Goal: Task Accomplishment & Management: Complete application form

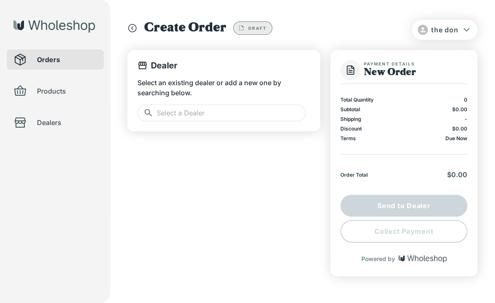
click at [217, 115] on input "text" at bounding box center [231, 113] width 149 height 17
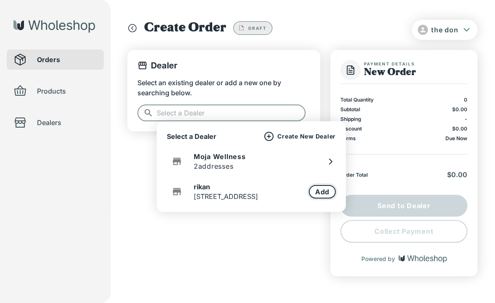
click at [315, 192] on button "Add" at bounding box center [322, 191] width 27 height 13
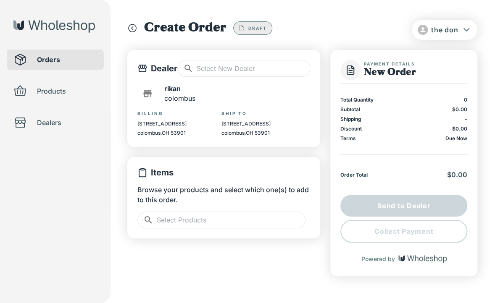
click at [239, 219] on input "text" at bounding box center [231, 220] width 149 height 17
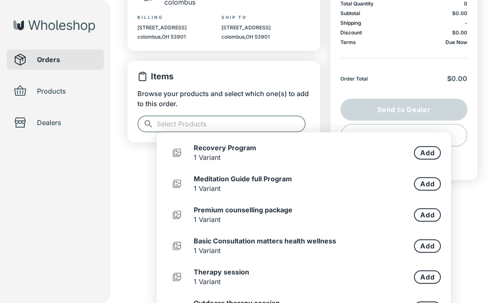
scroll to position [134, 0]
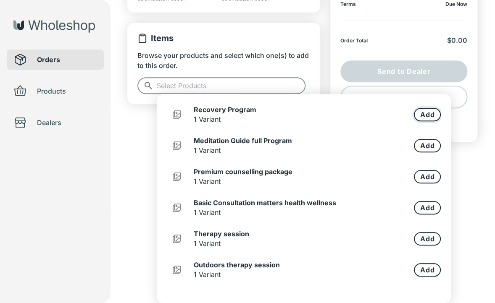
click at [416, 112] on button "Add" at bounding box center [427, 114] width 27 height 13
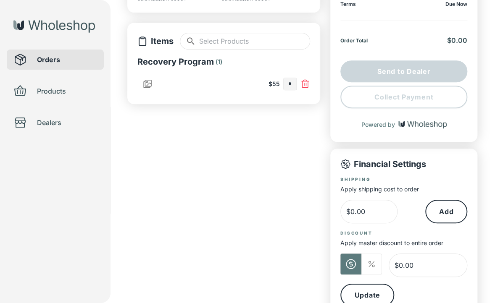
click at [260, 36] on input "text" at bounding box center [254, 41] width 111 height 17
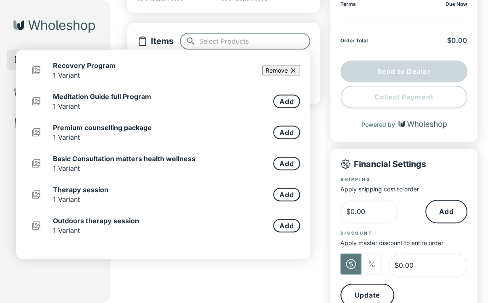
type input "*"
click at [279, 105] on button "Add" at bounding box center [286, 100] width 27 height 13
click at [275, 128] on button "Add" at bounding box center [286, 132] width 27 height 13
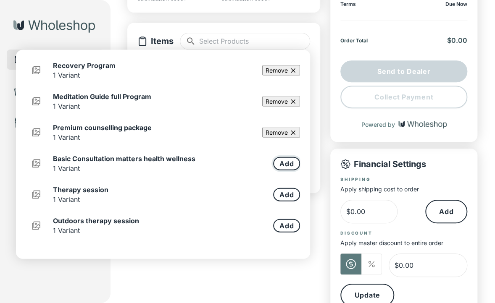
click at [277, 167] on button "Add" at bounding box center [286, 163] width 27 height 13
click at [274, 192] on button "Add" at bounding box center [286, 194] width 27 height 13
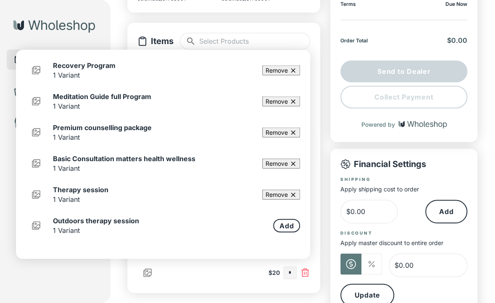
scroll to position [111, 0]
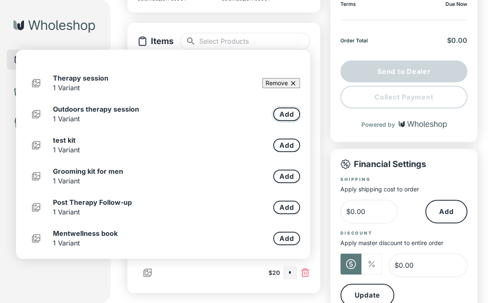
click at [279, 114] on button "Add" at bounding box center [286, 114] width 27 height 13
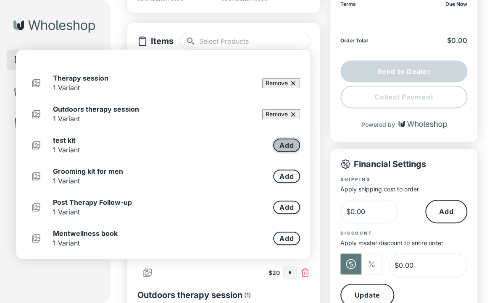
click at [276, 144] on button "Add" at bounding box center [286, 145] width 27 height 13
drag, startPoint x: 281, startPoint y: 173, endPoint x: 279, endPoint y: 184, distance: 10.2
click at [280, 174] on button "Add" at bounding box center [286, 176] width 27 height 13
click at [279, 210] on button "Add" at bounding box center [286, 207] width 27 height 13
click at [278, 237] on button "Add" at bounding box center [286, 238] width 27 height 13
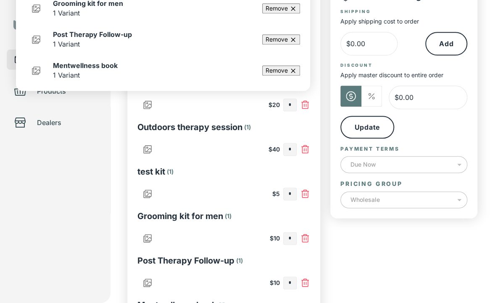
scroll to position [344, 0]
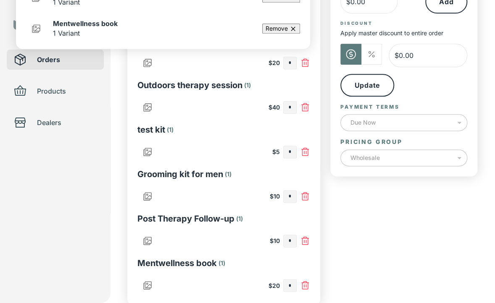
click at [382, 260] on div "Payment Details New Order Total Quantity 0 Subtotal $0.00 Shipping - Discount $…" at bounding box center [403, 6] width 147 height 600
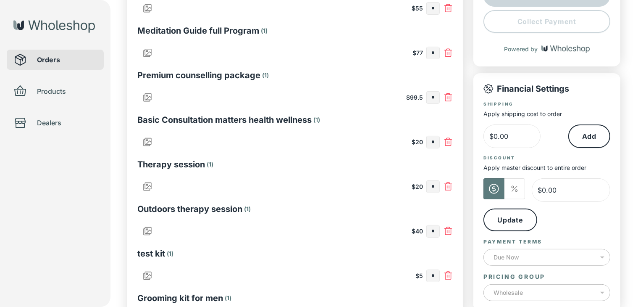
scroll to position [373, 0]
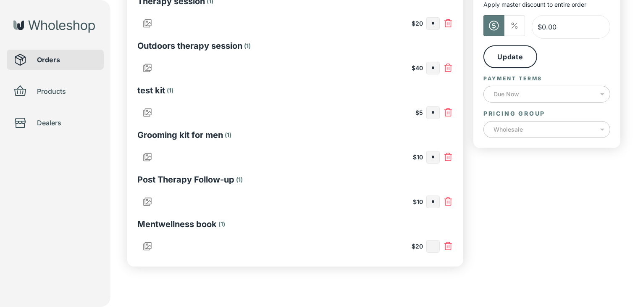
click at [436, 244] on input "text" at bounding box center [433, 246] width 13 height 12
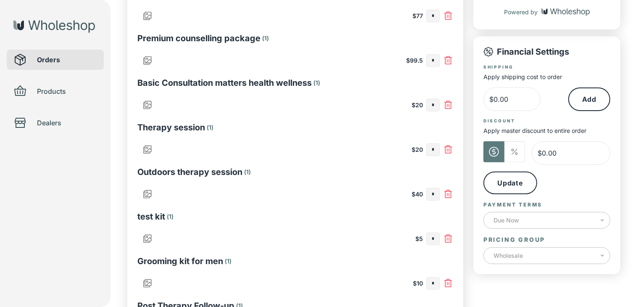
scroll to position [79, 0]
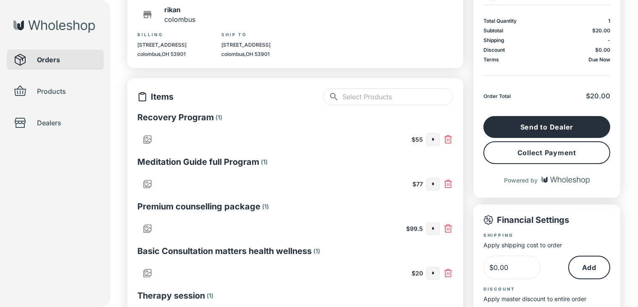
type input "*"
click at [500, 154] on button "Collect Payment" at bounding box center [546, 152] width 127 height 23
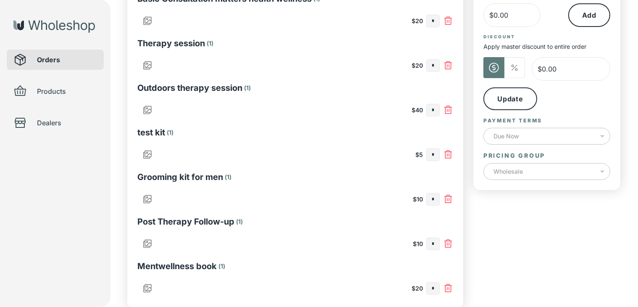
scroll to position [373, 0]
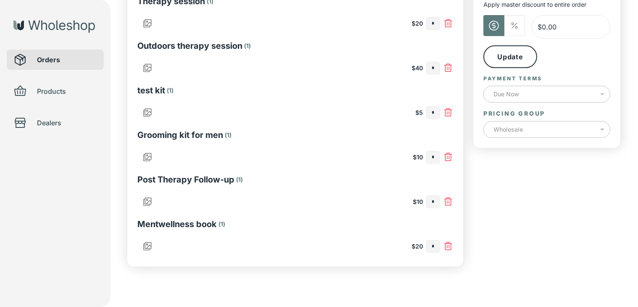
click at [436, 245] on input "*" at bounding box center [433, 246] width 13 height 12
type input "*"
click at [436, 205] on input "text" at bounding box center [433, 202] width 13 height 12
type input "*"
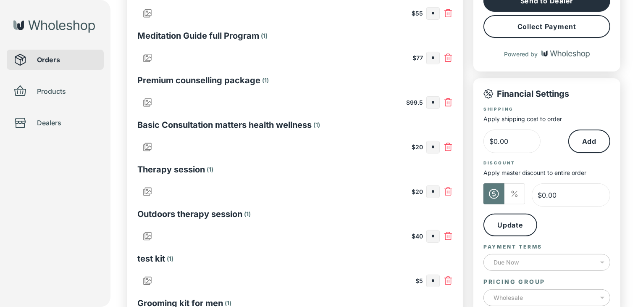
scroll to position [37, 0]
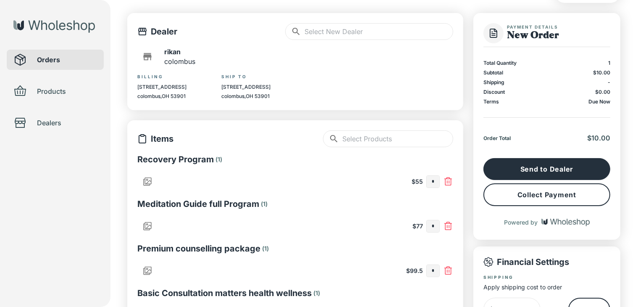
type input "*"
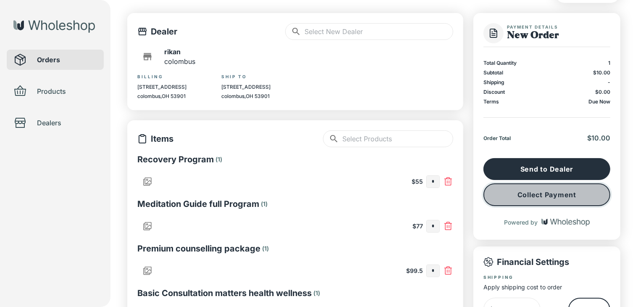
click at [500, 197] on button "Collect Payment" at bounding box center [546, 194] width 127 height 23
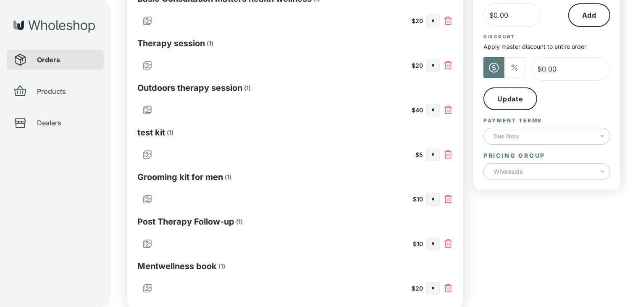
scroll to position [373, 0]
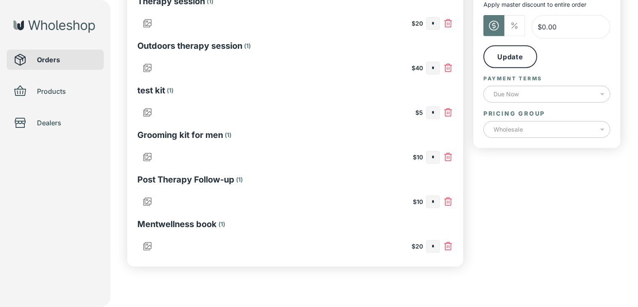
click at [433, 201] on input "*" at bounding box center [433, 202] width 13 height 12
type input "*"
drag, startPoint x: 439, startPoint y: 155, endPoint x: 435, endPoint y: 157, distance: 4.5
click at [437, 156] on div "*" at bounding box center [432, 157] width 13 height 13
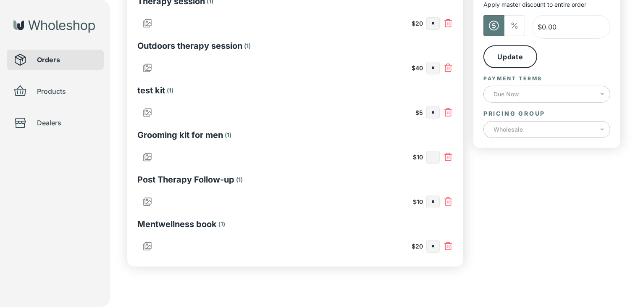
click at [435, 157] on input "text" at bounding box center [433, 157] width 13 height 12
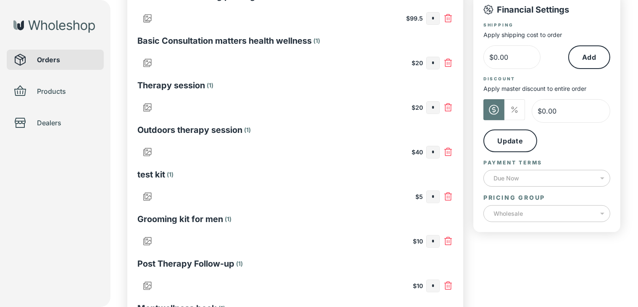
scroll to position [205, 0]
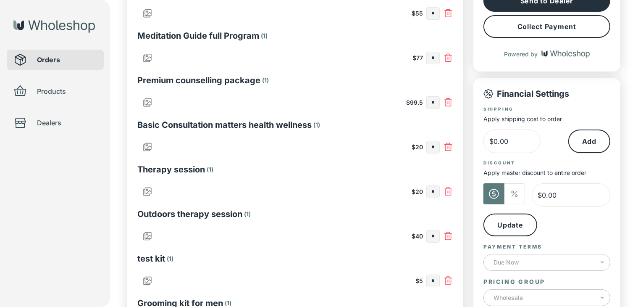
type input "*"
click at [500, 27] on button "Collect Payment" at bounding box center [546, 26] width 127 height 23
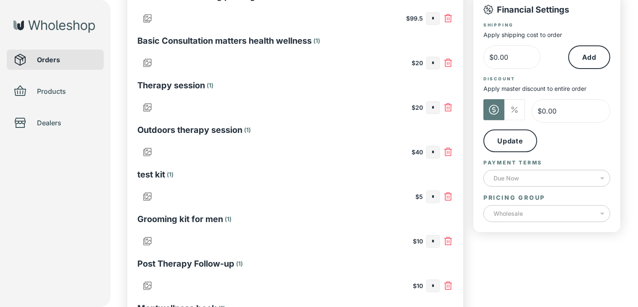
scroll to position [331, 0]
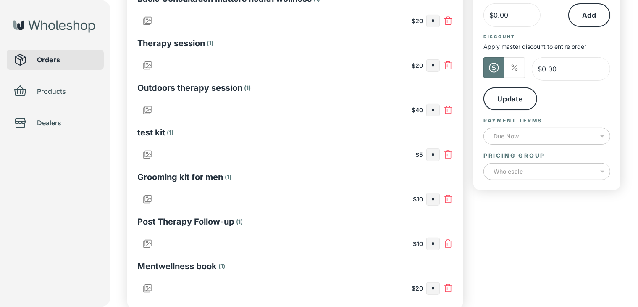
click at [437, 199] on input "*" at bounding box center [433, 199] width 13 height 12
type input "*"
click at [435, 153] on input "text" at bounding box center [433, 155] width 13 height 12
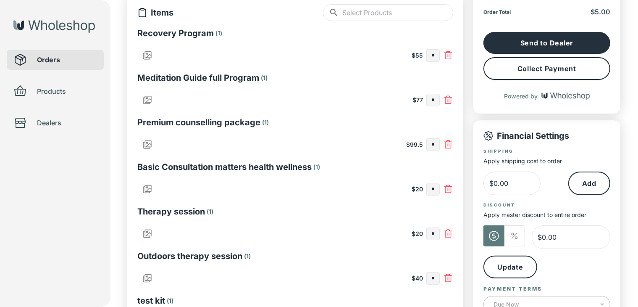
scroll to position [37, 0]
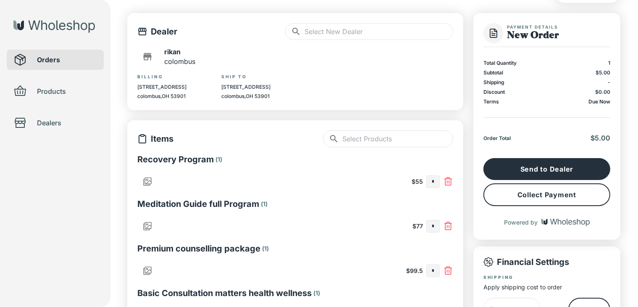
type input "*"
click at [500, 192] on button "Collect Payment" at bounding box center [546, 194] width 127 height 23
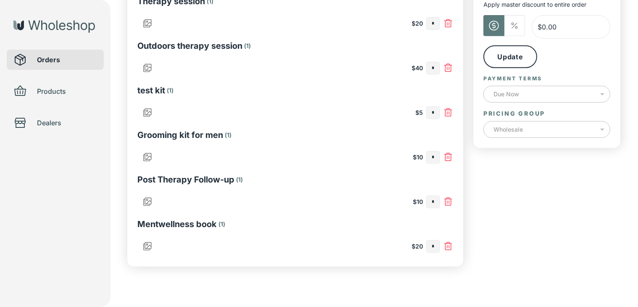
scroll to position [331, 0]
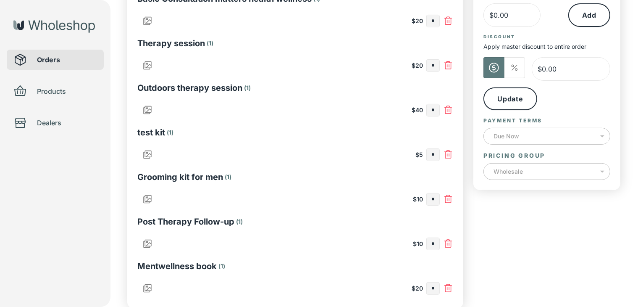
click at [435, 153] on input "*" at bounding box center [433, 155] width 13 height 12
type input "*"
click at [500, 269] on div "Payment Details New Order Total Quantity 0 Subtotal $0.00 Shipping - Discount $…" at bounding box center [546, 13] width 147 height 589
click at [430, 110] on input "text" at bounding box center [433, 110] width 13 height 12
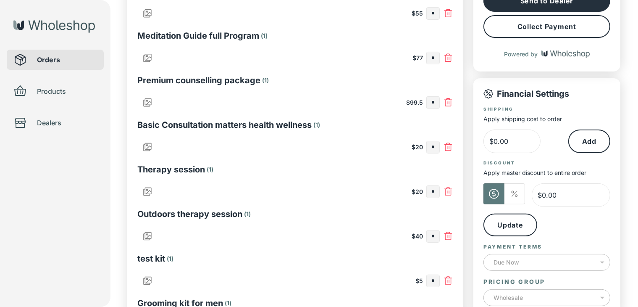
scroll to position [121, 0]
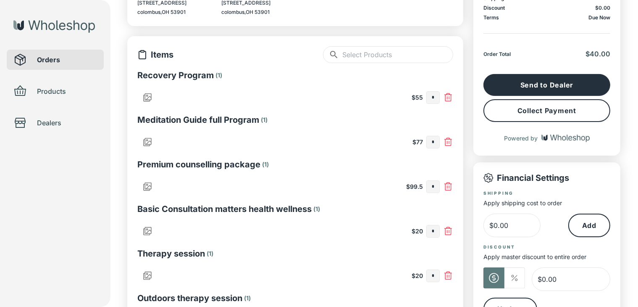
type input "*"
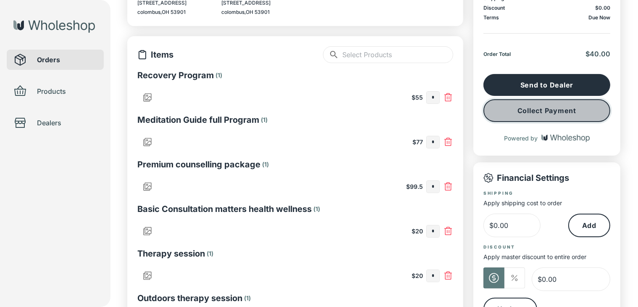
click at [500, 115] on button "Collect Payment" at bounding box center [546, 110] width 127 height 23
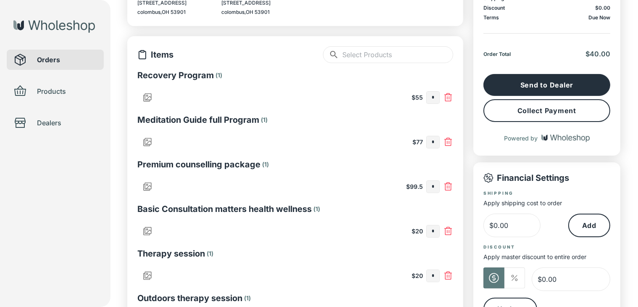
scroll to position [205, 0]
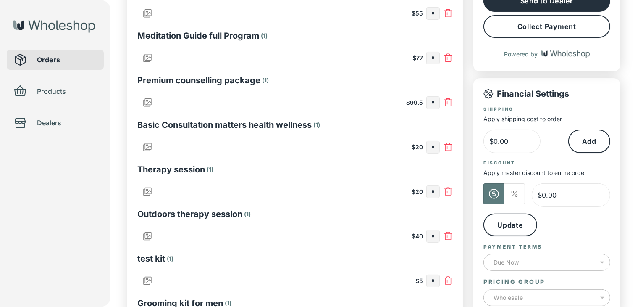
click at [437, 239] on input "*" at bounding box center [433, 236] width 13 height 12
type input "*"
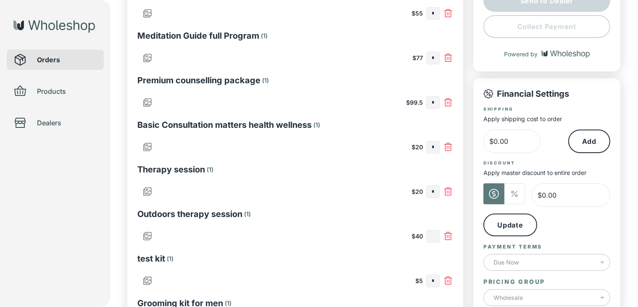
type input "*"
click at [436, 192] on input "text" at bounding box center [433, 192] width 13 height 12
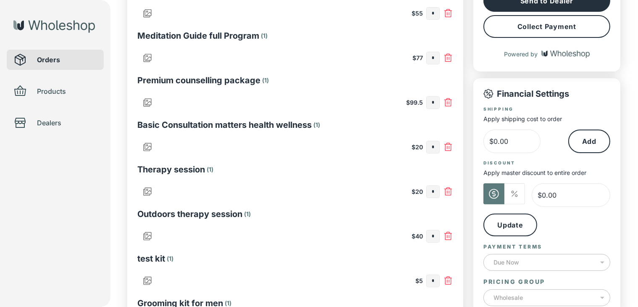
scroll to position [163, 0]
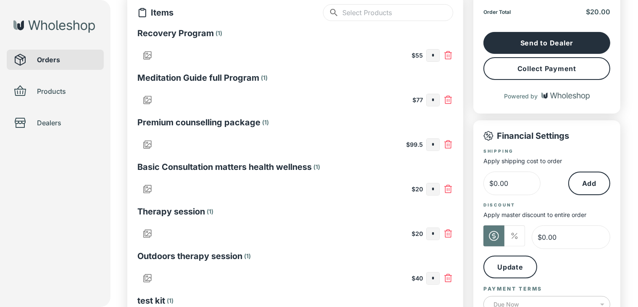
type input "*"
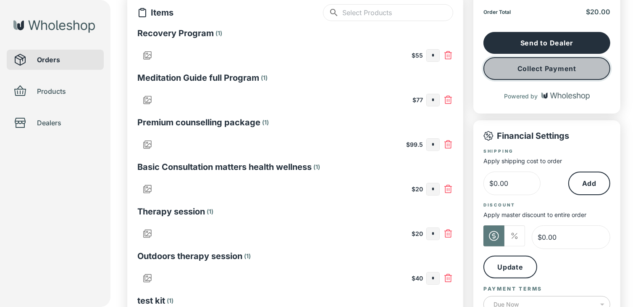
click at [500, 64] on button "Collect Payment" at bounding box center [546, 68] width 127 height 23
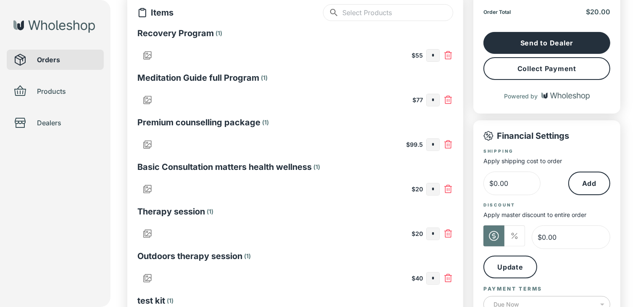
click at [434, 235] on input "*" at bounding box center [433, 234] width 13 height 12
type input "*"
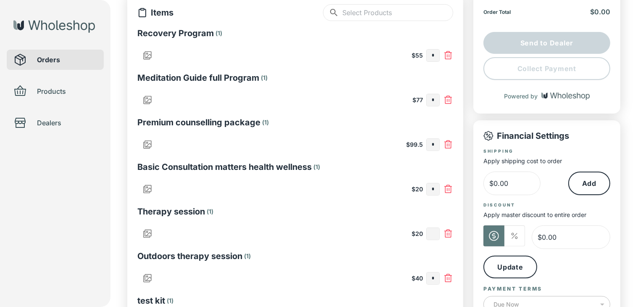
type input "*"
click at [433, 189] on input "text" at bounding box center [433, 189] width 13 height 12
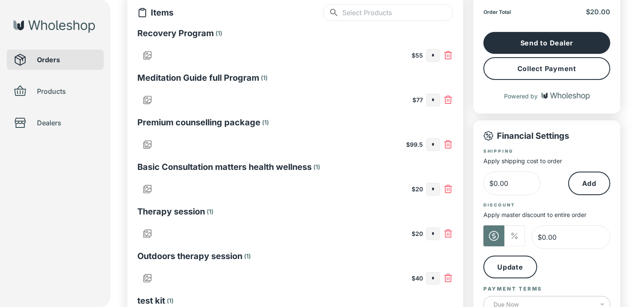
type input "*"
click at [500, 64] on button "Collect Payment" at bounding box center [546, 68] width 127 height 23
click at [435, 185] on input "*" at bounding box center [433, 189] width 13 height 12
type input "*"
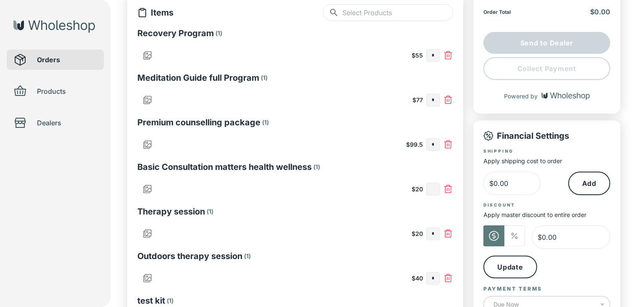
type input "*"
click at [434, 146] on input "text" at bounding box center [433, 145] width 13 height 12
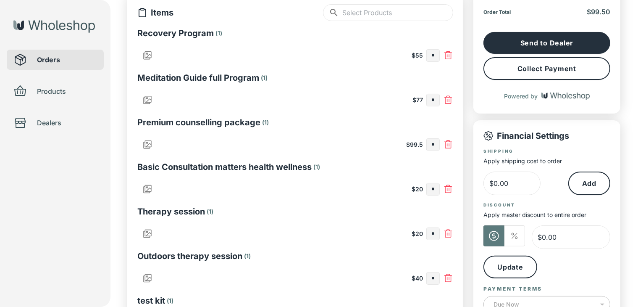
type input "*"
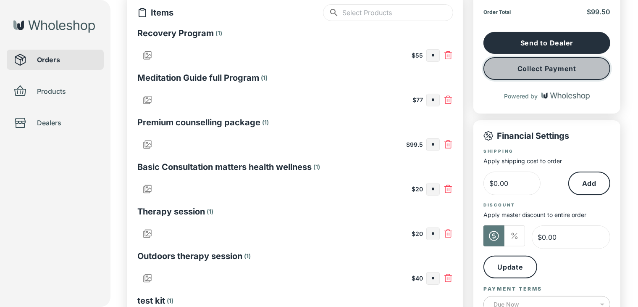
click at [500, 78] on button "Collect Payment" at bounding box center [546, 68] width 127 height 23
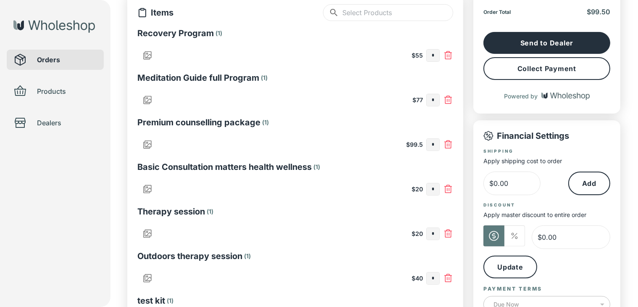
click at [435, 148] on input "*" at bounding box center [433, 145] width 13 height 12
type input "*"
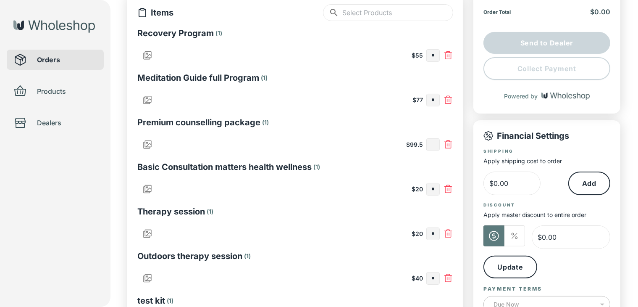
type input "*"
click at [438, 101] on input "text" at bounding box center [433, 100] width 13 height 12
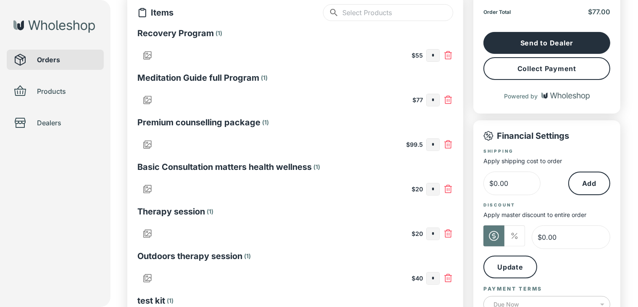
type input "*"
click at [500, 67] on button "Collect Payment" at bounding box center [546, 68] width 127 height 23
click at [432, 99] on input "*" at bounding box center [433, 100] width 13 height 12
click at [436, 100] on input "*" at bounding box center [433, 100] width 13 height 12
type input "*"
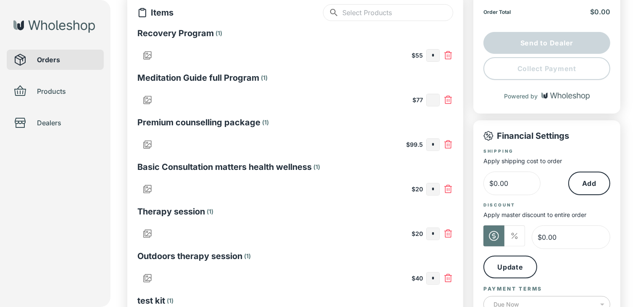
type input "*"
click at [436, 58] on input "text" at bounding box center [433, 56] width 13 height 12
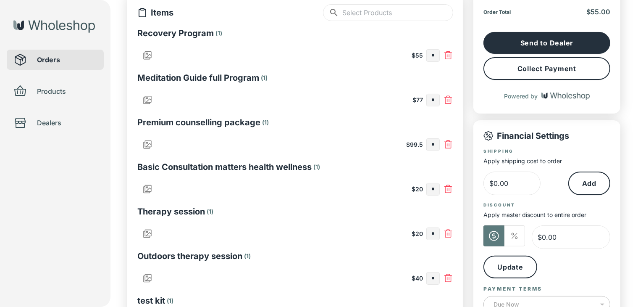
type input "*"
click at [500, 65] on button "Collect Payment" at bounding box center [546, 68] width 127 height 23
click at [436, 59] on input "*" at bounding box center [433, 56] width 13 height 12
type input "*"
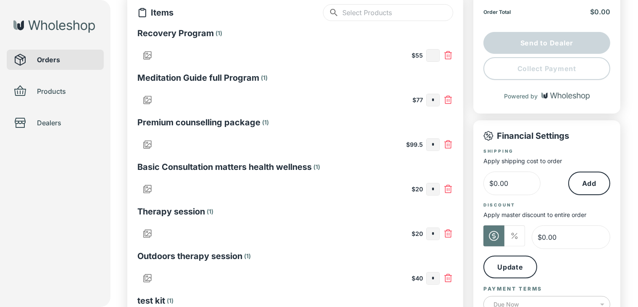
scroll to position [373, 0]
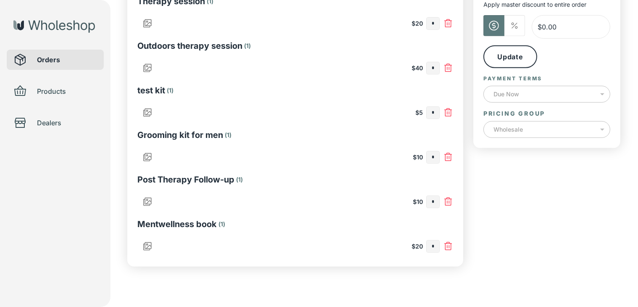
type input "*"
click at [436, 244] on input "text" at bounding box center [433, 246] width 13 height 12
type input "*"
click at [438, 202] on input "text" at bounding box center [433, 202] width 13 height 12
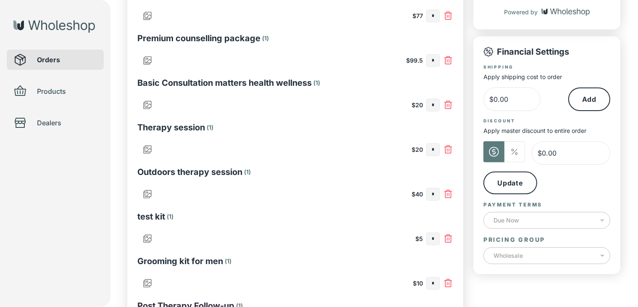
scroll to position [0, 0]
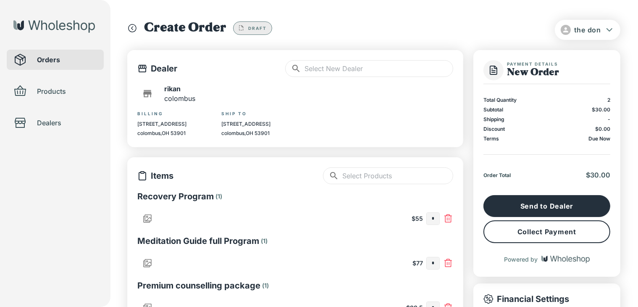
type input "*"
click at [500, 237] on button "Collect Payment" at bounding box center [546, 231] width 127 height 23
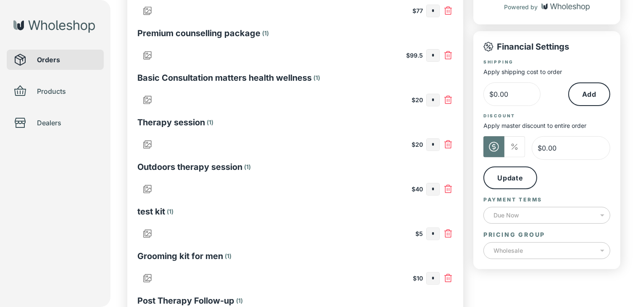
scroll to position [373, 0]
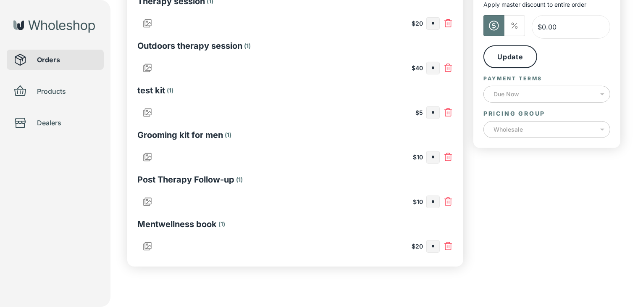
click at [436, 244] on input "*" at bounding box center [433, 246] width 13 height 12
type input "*"
click at [438, 156] on input "text" at bounding box center [433, 157] width 13 height 12
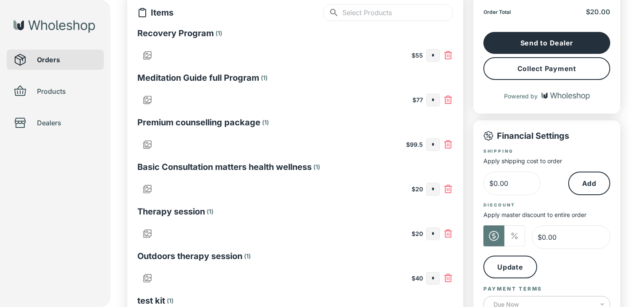
type input "*"
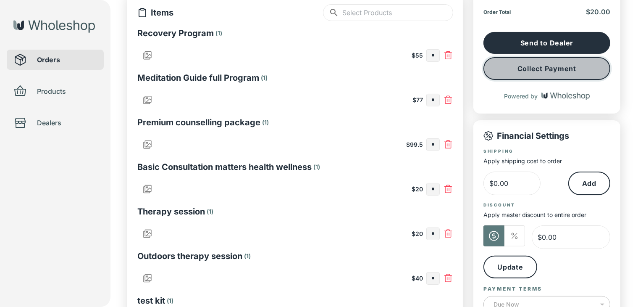
click at [500, 69] on button "Collect Payment" at bounding box center [546, 68] width 127 height 23
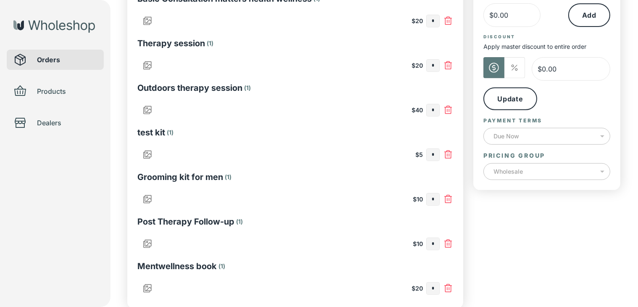
scroll to position [373, 0]
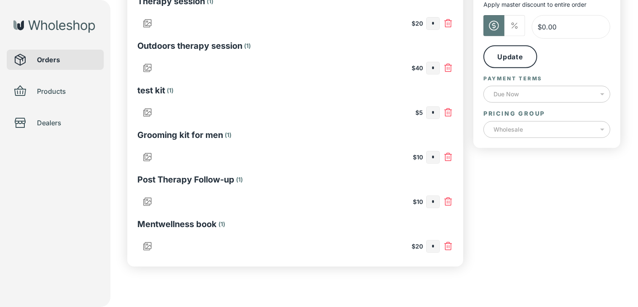
click at [435, 202] on input "*" at bounding box center [433, 202] width 13 height 12
type input "*"
click at [433, 115] on input "text" at bounding box center [433, 113] width 13 height 12
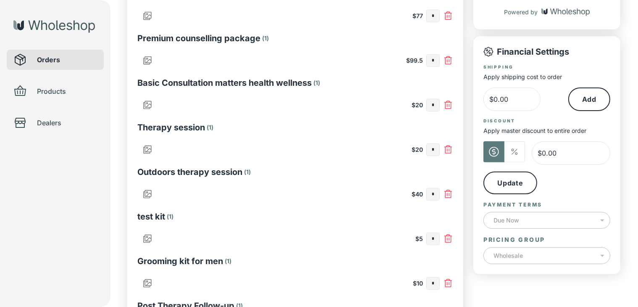
scroll to position [121, 0]
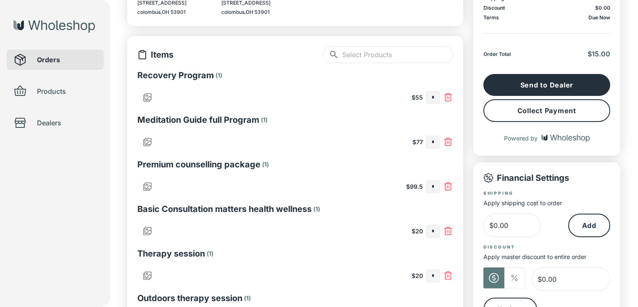
type input "*"
click at [500, 111] on button "Collect Payment" at bounding box center [546, 110] width 127 height 23
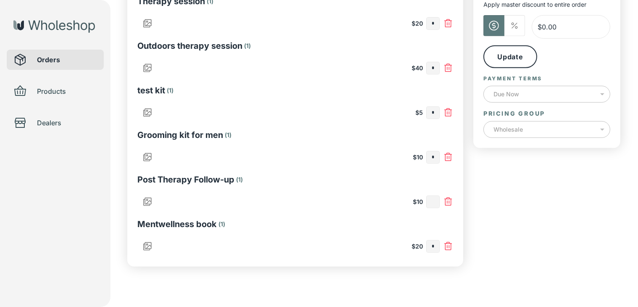
click at [434, 203] on input "text" at bounding box center [433, 202] width 13 height 12
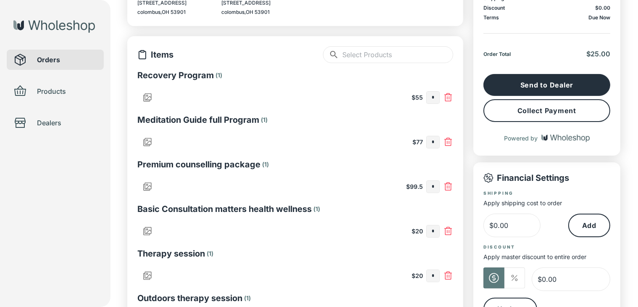
type input "*"
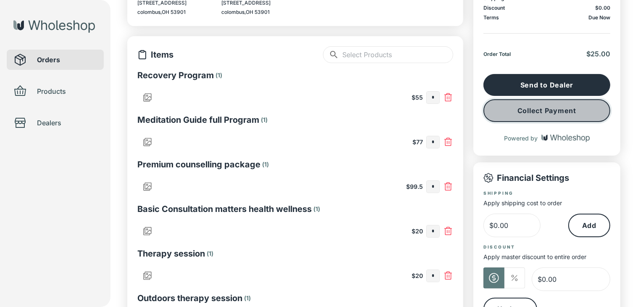
click at [500, 105] on button "Collect Payment" at bounding box center [546, 110] width 127 height 23
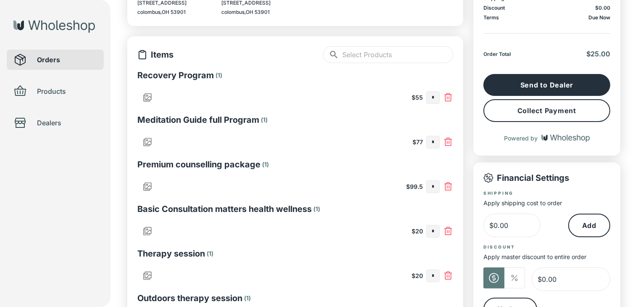
scroll to position [373, 0]
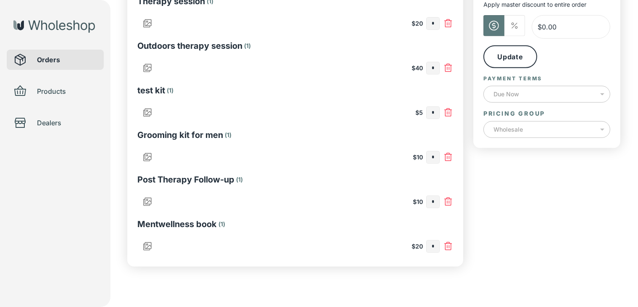
click at [438, 200] on input "*" at bounding box center [433, 202] width 13 height 12
type input "*"
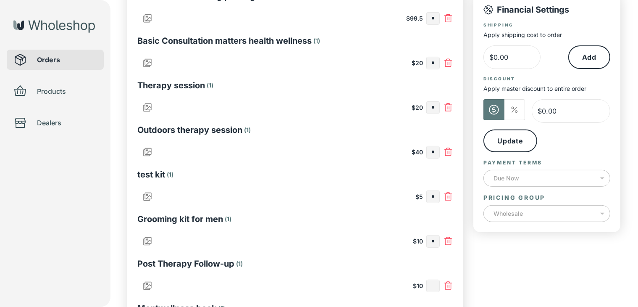
scroll to position [331, 0]
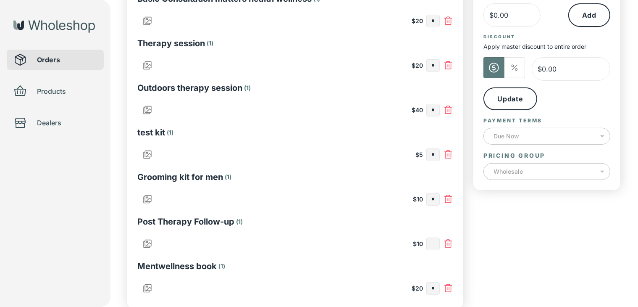
type input "*"
click at [430, 68] on input "text" at bounding box center [433, 66] width 13 height 12
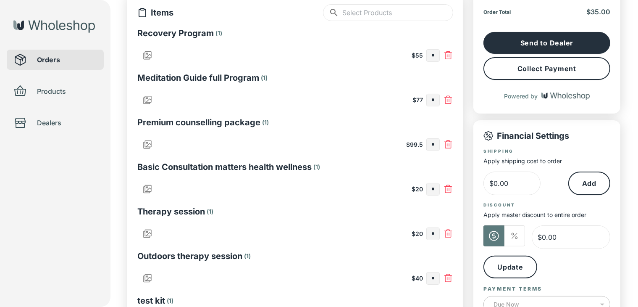
scroll to position [121, 0]
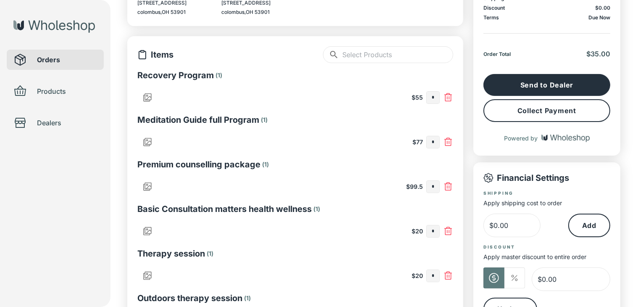
type input "*"
click at [500, 105] on button "Collect Payment" at bounding box center [546, 110] width 127 height 23
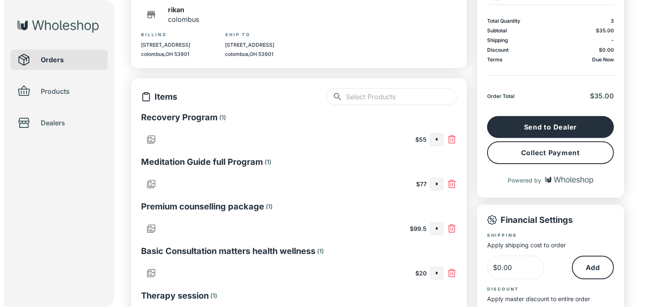
scroll to position [0, 0]
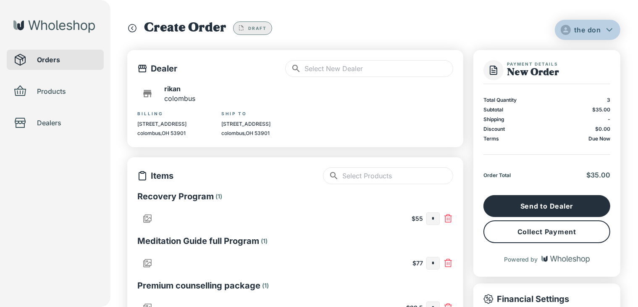
click at [500, 34] on icon "button" at bounding box center [609, 30] width 10 height 10
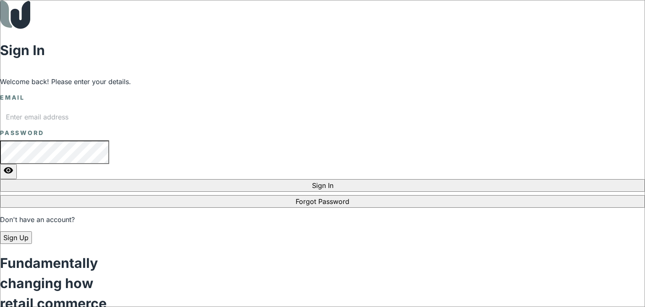
type input "[EMAIL_ADDRESS][DOMAIN_NAME]"
